Goal: Navigation & Orientation: Understand site structure

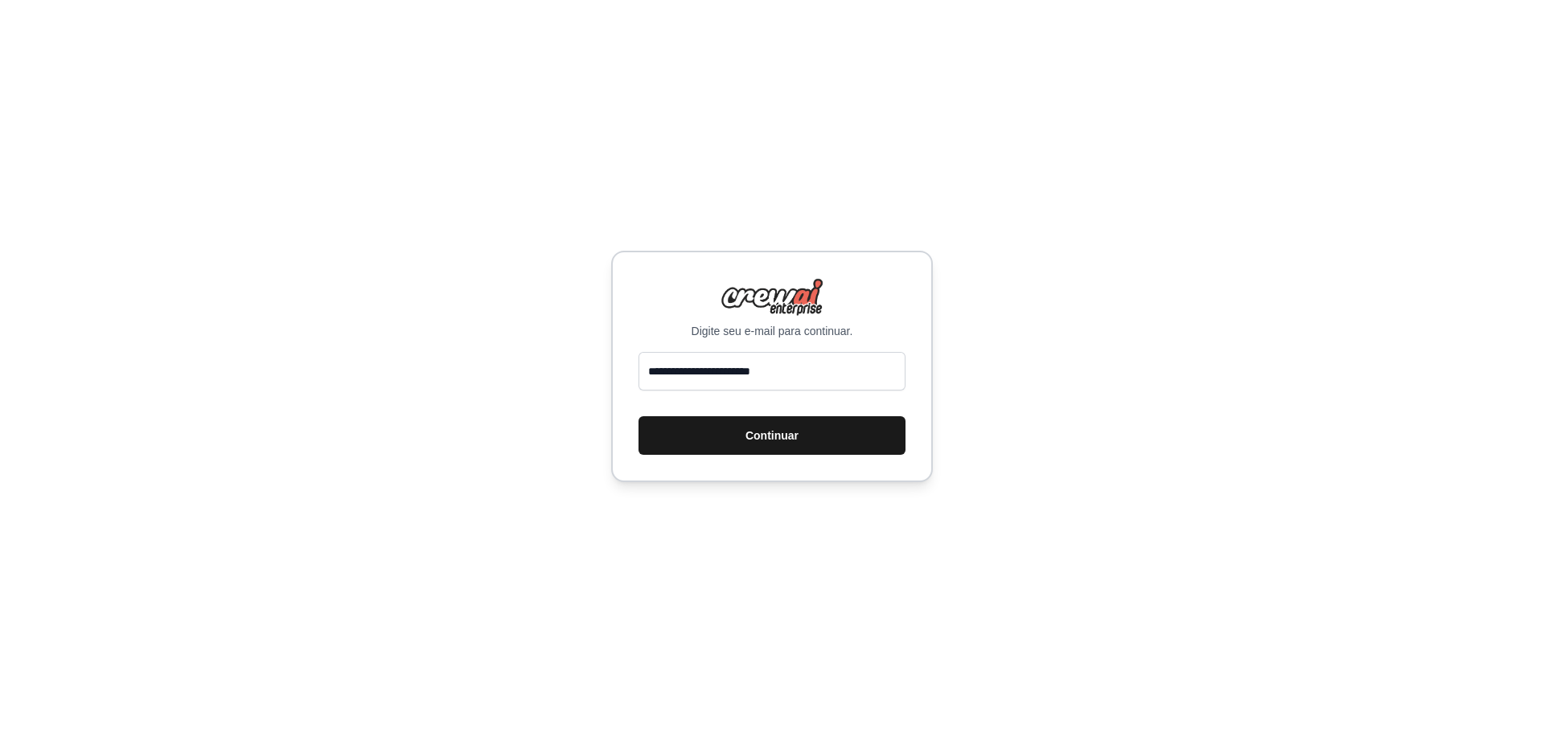
click at [781, 446] on button "Continuar" at bounding box center [771, 435] width 267 height 39
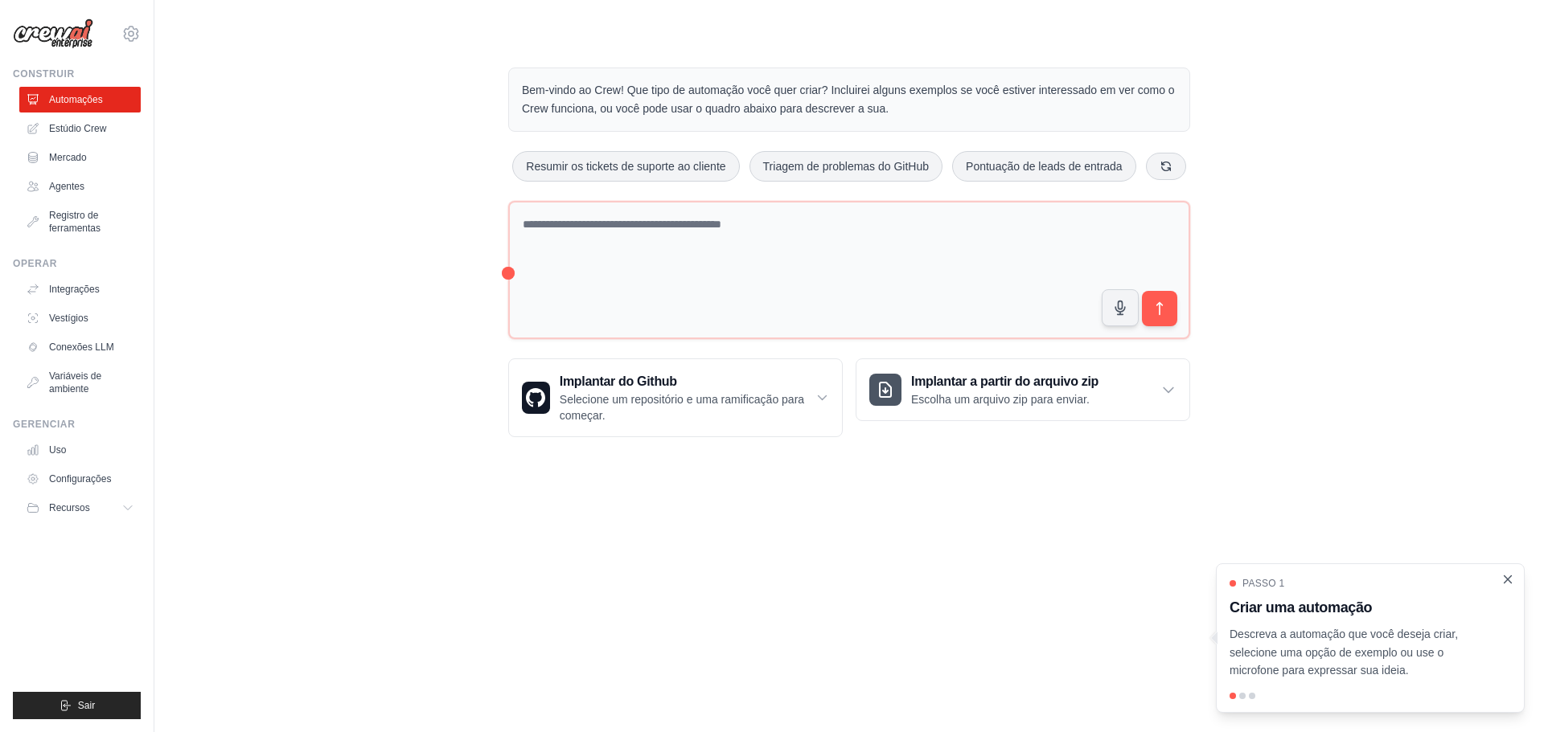
click at [1511, 580] on icon "Passo a passo detalhado" at bounding box center [1507, 579] width 14 height 14
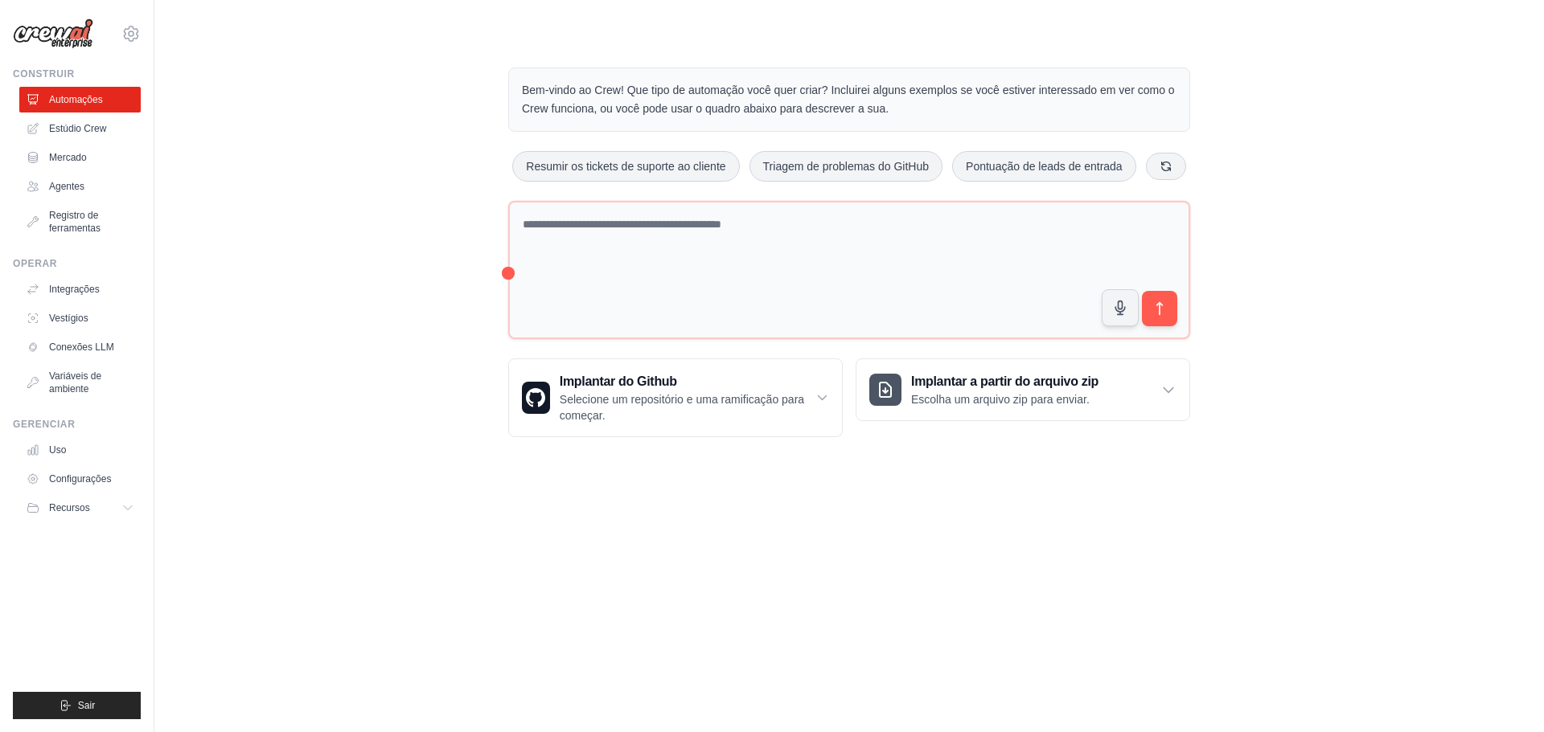
click at [322, 286] on div "Bem-vindo ao Crew! Que tipo de automação você quer criar? Incluirei alguns exem…" at bounding box center [849, 252] width 1338 height 421
click at [92, 131] on font "Estúdio Crew" at bounding box center [79, 128] width 57 height 11
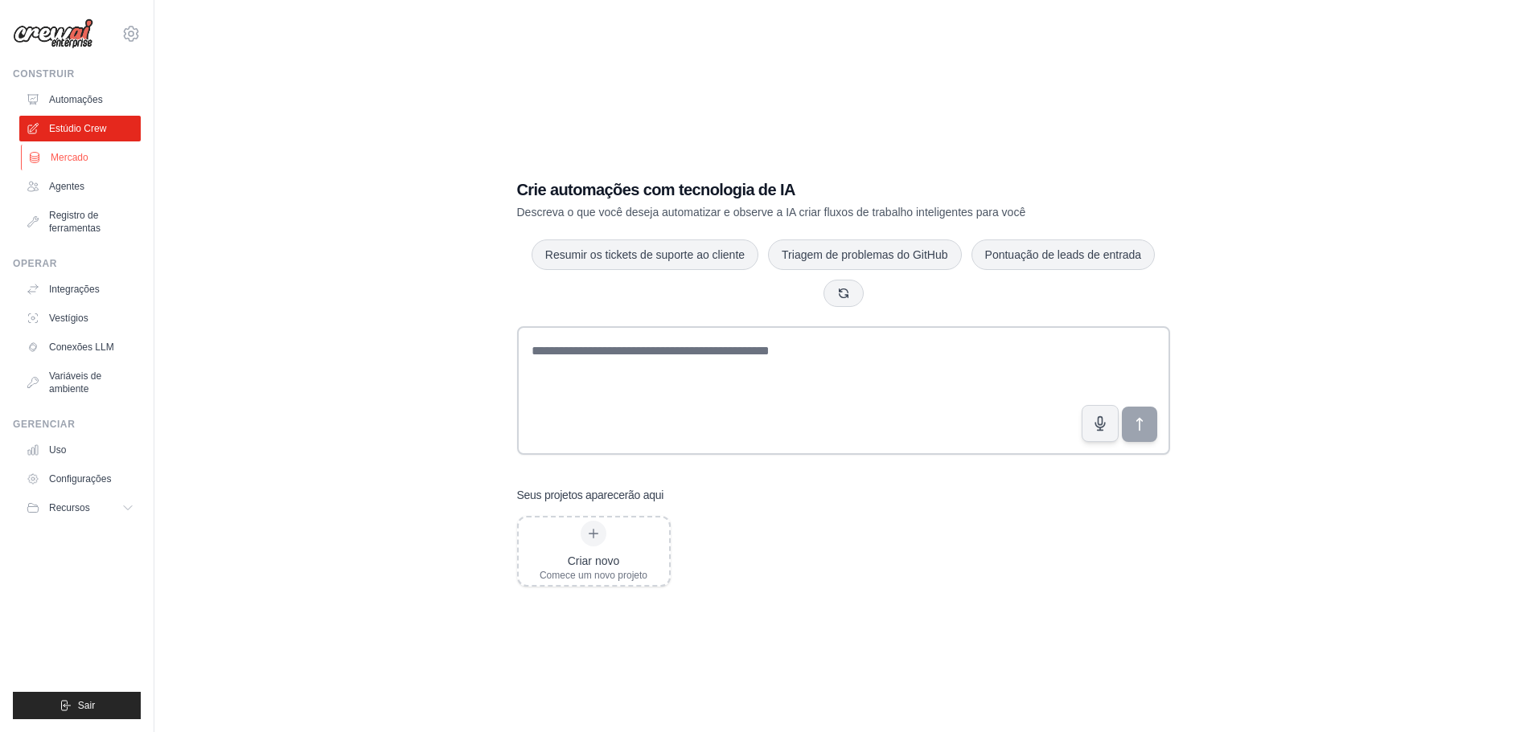
click at [78, 158] on font "Mercado" at bounding box center [70, 157] width 38 height 11
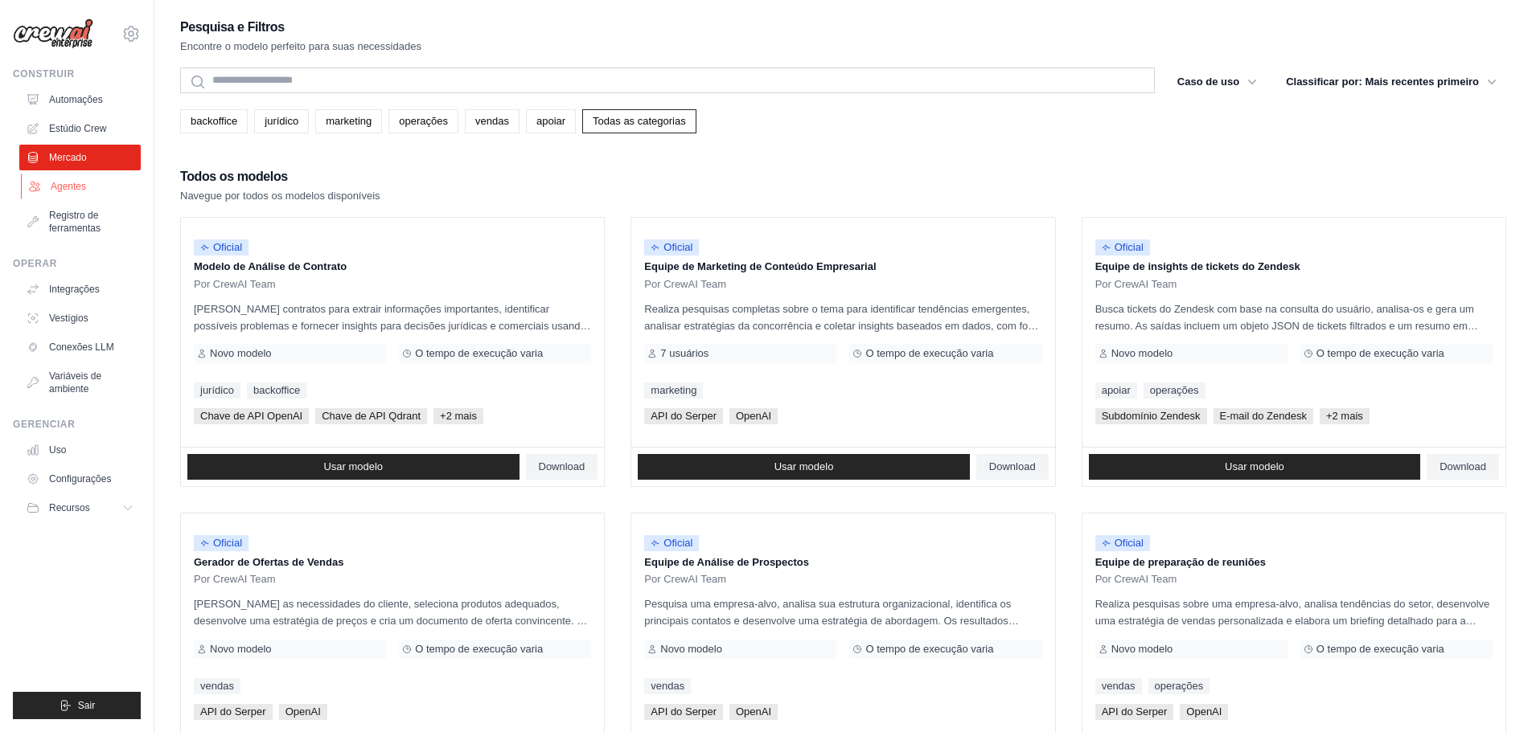
click at [69, 187] on font "Agentes" at bounding box center [68, 186] width 35 height 11
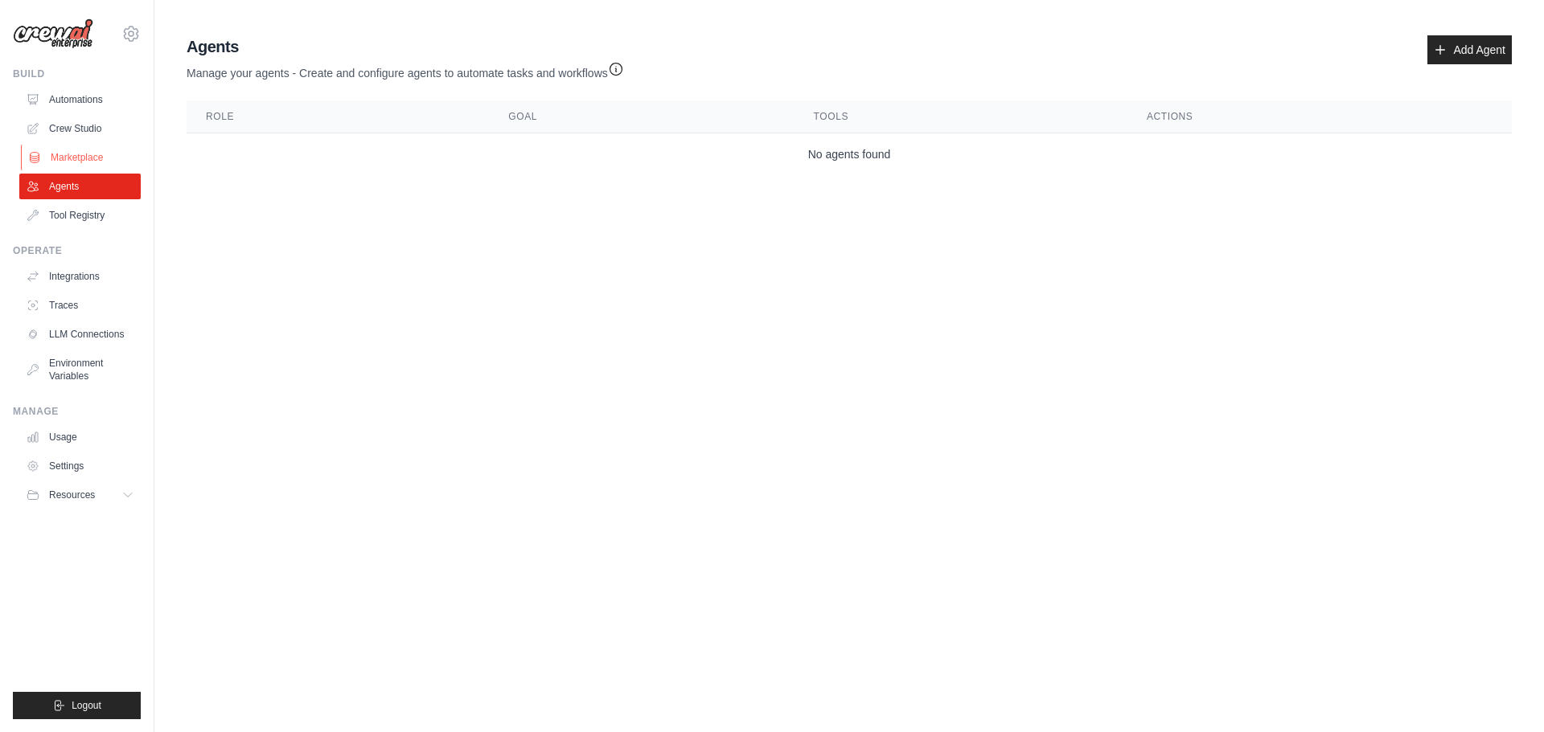
click at [69, 152] on link "Marketplace" at bounding box center [81, 158] width 121 height 26
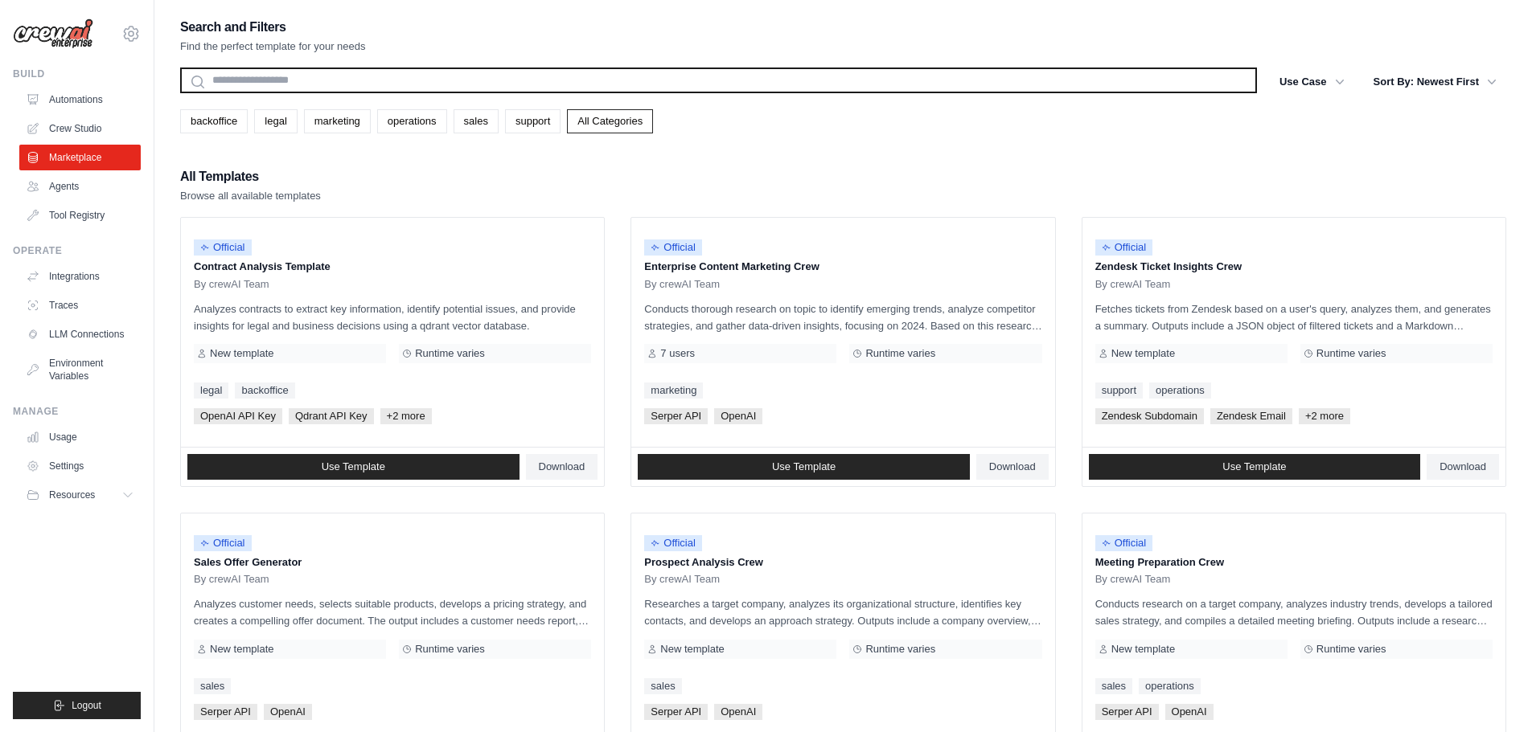
click at [251, 80] on input "text" at bounding box center [718, 81] width 1076 height 26
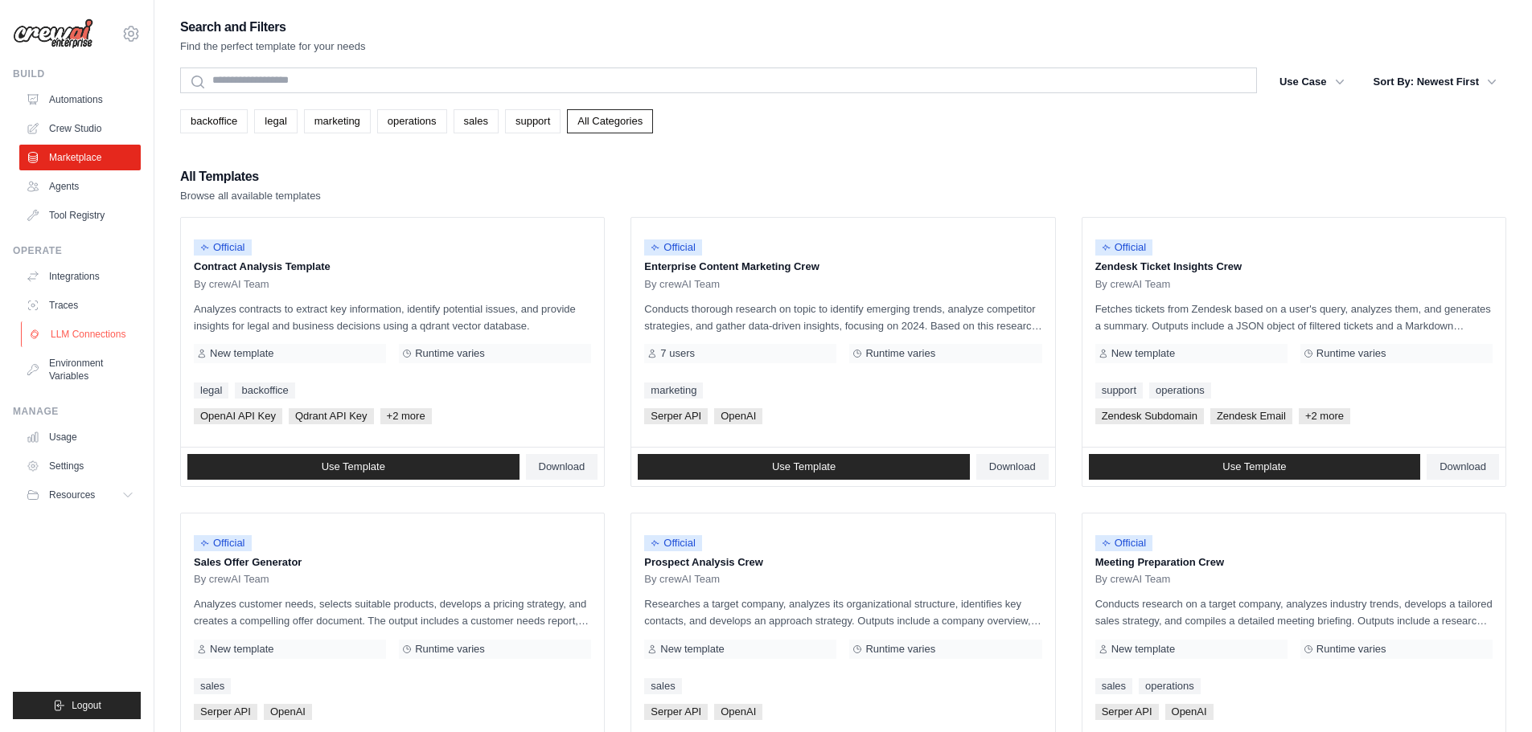
click at [75, 338] on link "LLM Connections" at bounding box center [81, 335] width 121 height 26
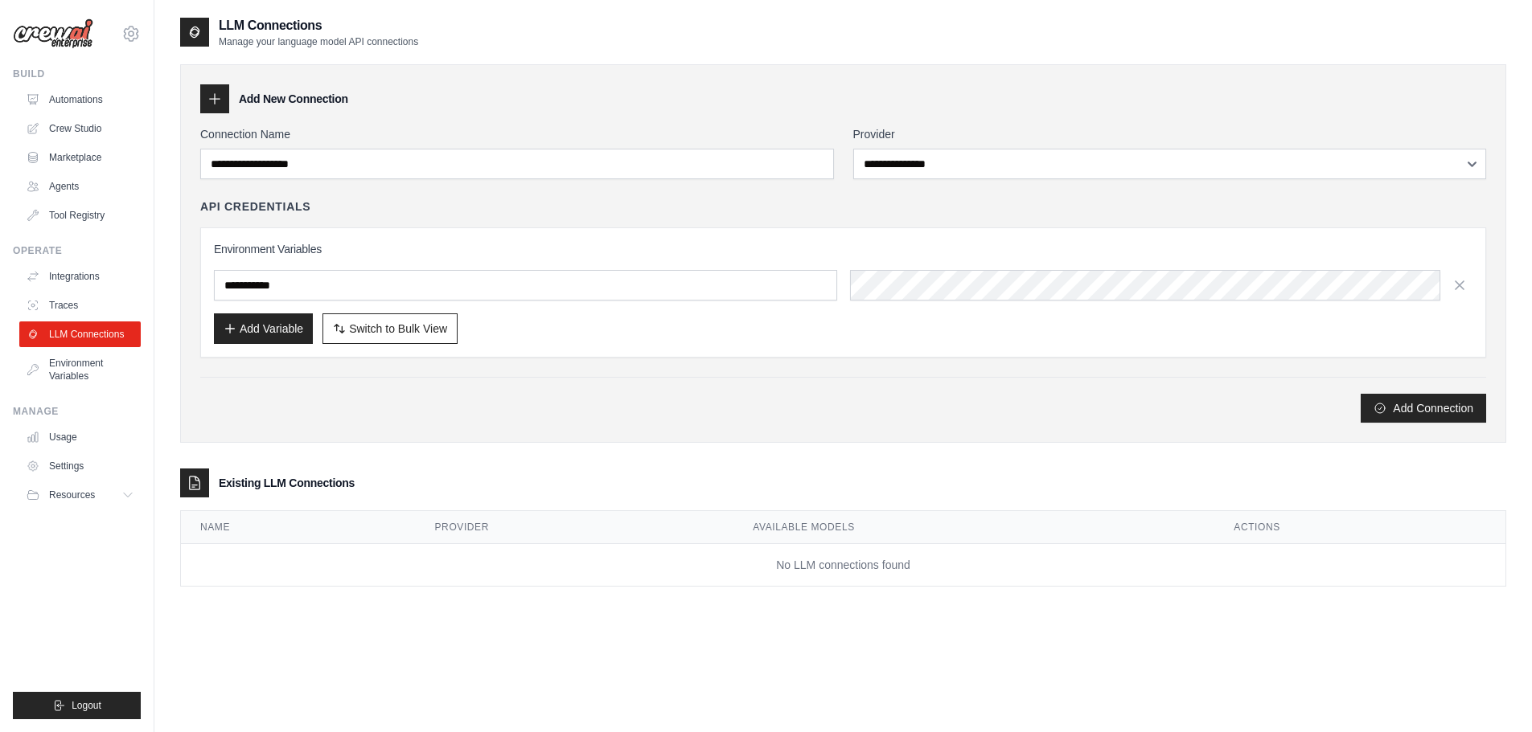
click at [75, 338] on link "LLM Connections" at bounding box center [79, 335] width 121 height 26
click at [83, 285] on link "Integrations" at bounding box center [81, 277] width 121 height 26
